Goal: Transaction & Acquisition: Purchase product/service

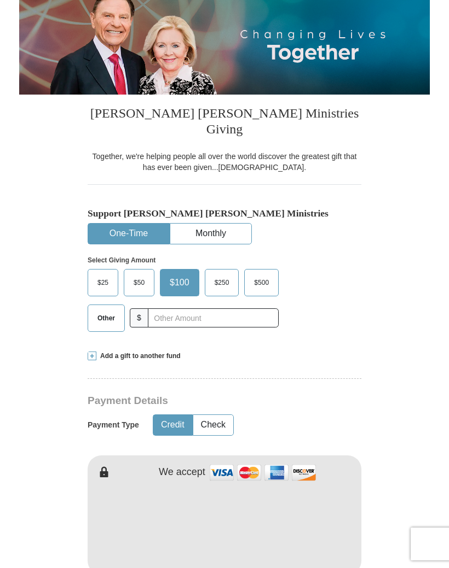
scroll to position [139, 0]
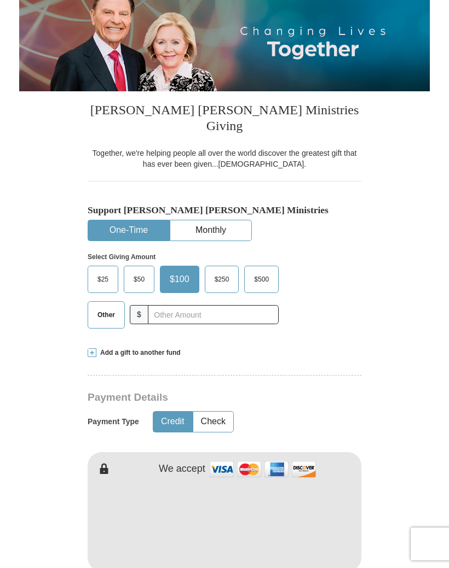
click at [404, 433] on form "Already have an account? Sign in for faster giving. Don't have an account? Crea…" at bounding box center [224, 567] width 410 height 1325
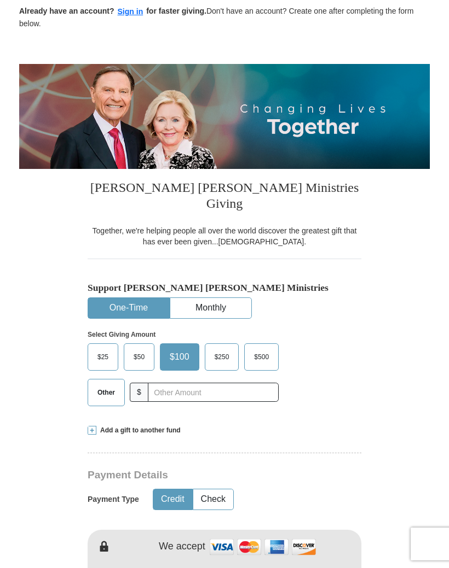
scroll to position [44, 0]
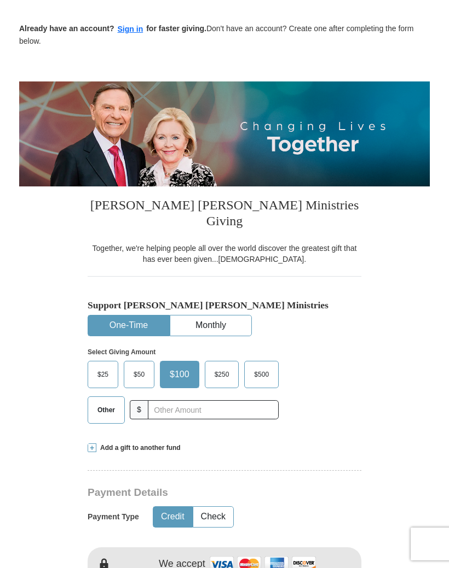
click at [113, 402] on label "Other" at bounding box center [106, 410] width 36 height 26
click at [0, 0] on input "Other" at bounding box center [0, 0] width 0 height 0
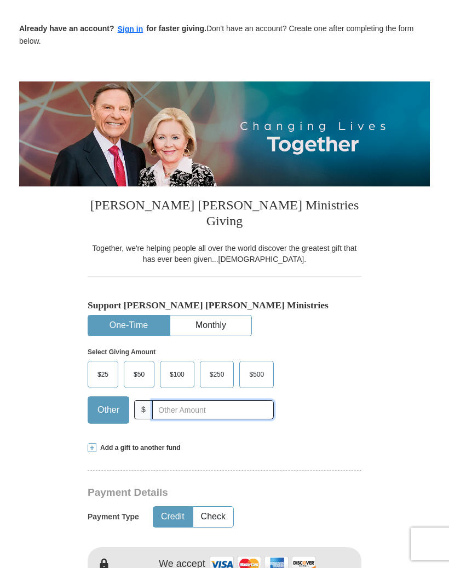
scroll to position [61, 0]
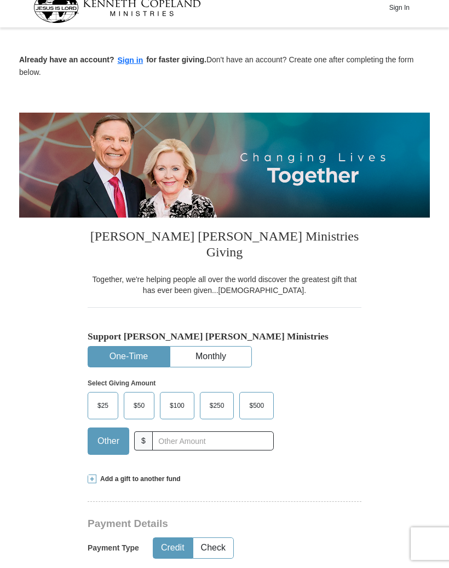
scroll to position [0, 0]
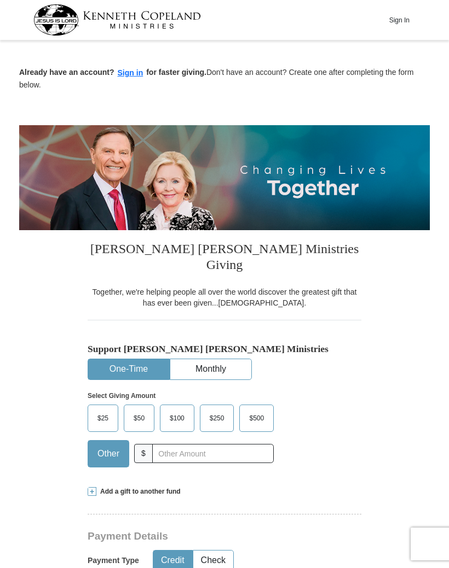
click at [403, 19] on button "Sign In" at bounding box center [398, 19] width 33 height 17
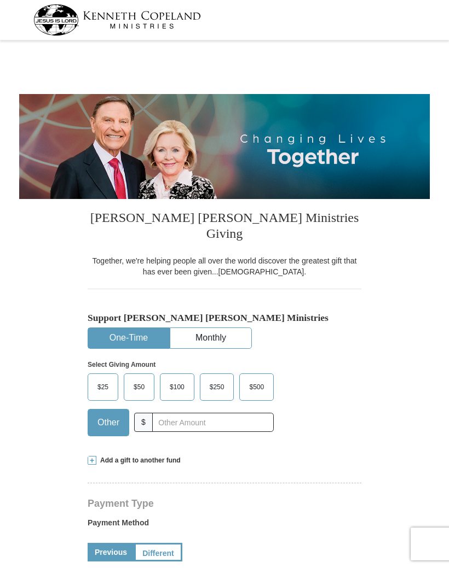
select select "AL"
click at [143, 379] on span "$50" at bounding box center [139, 387] width 22 height 16
click at [0, 0] on input "$50" at bounding box center [0, 0] width 0 height 0
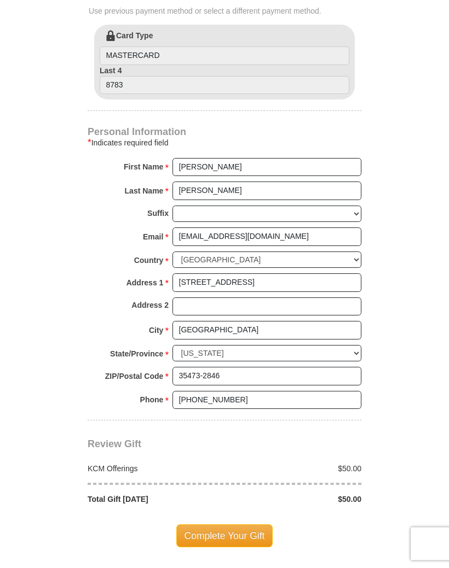
scroll to position [568, 0]
click at [268, 463] on div "$50.00" at bounding box center [295, 468] width 143 height 11
click at [243, 525] on span "Complete Your Gift" at bounding box center [224, 536] width 97 height 23
